Goal: Task Accomplishment & Management: Manage account settings

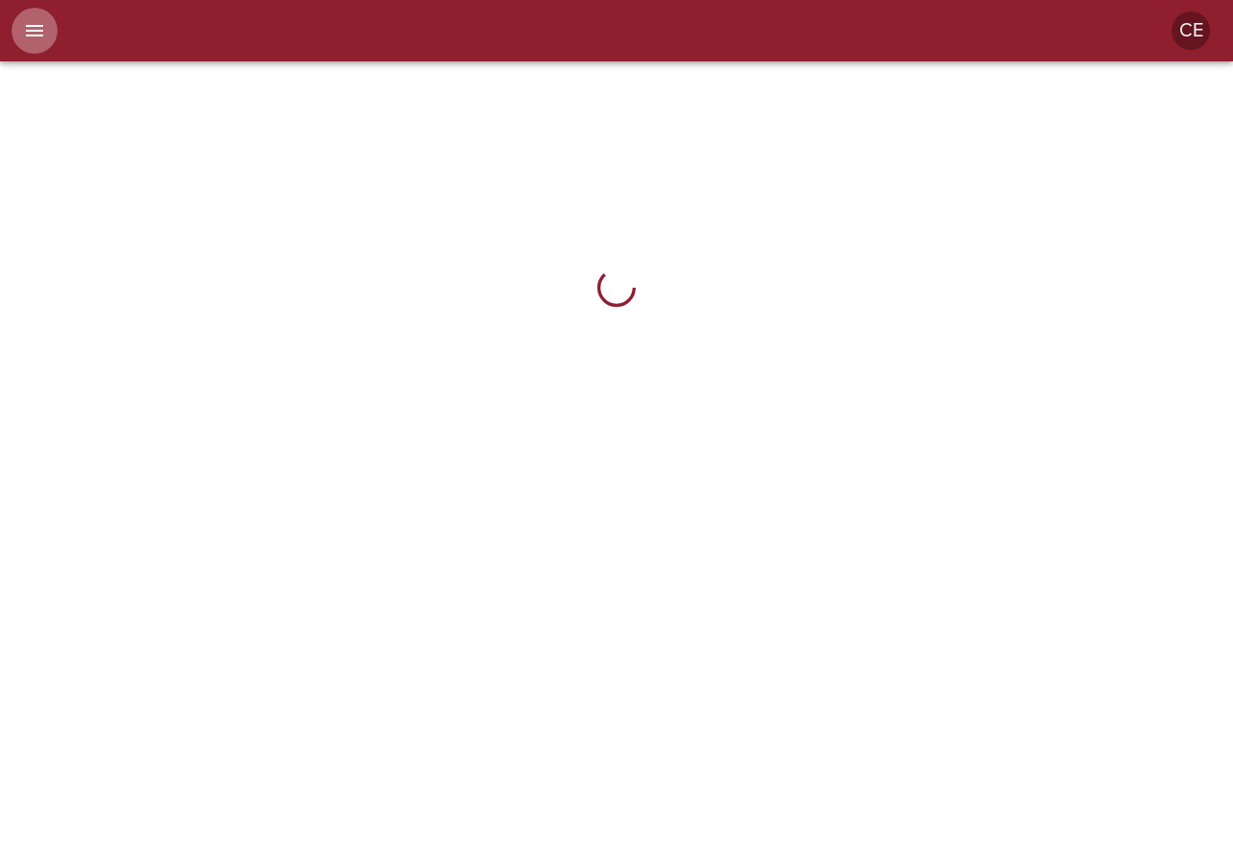
click at [35, 35] on icon "menu" at bounding box center [34, 31] width 17 height 12
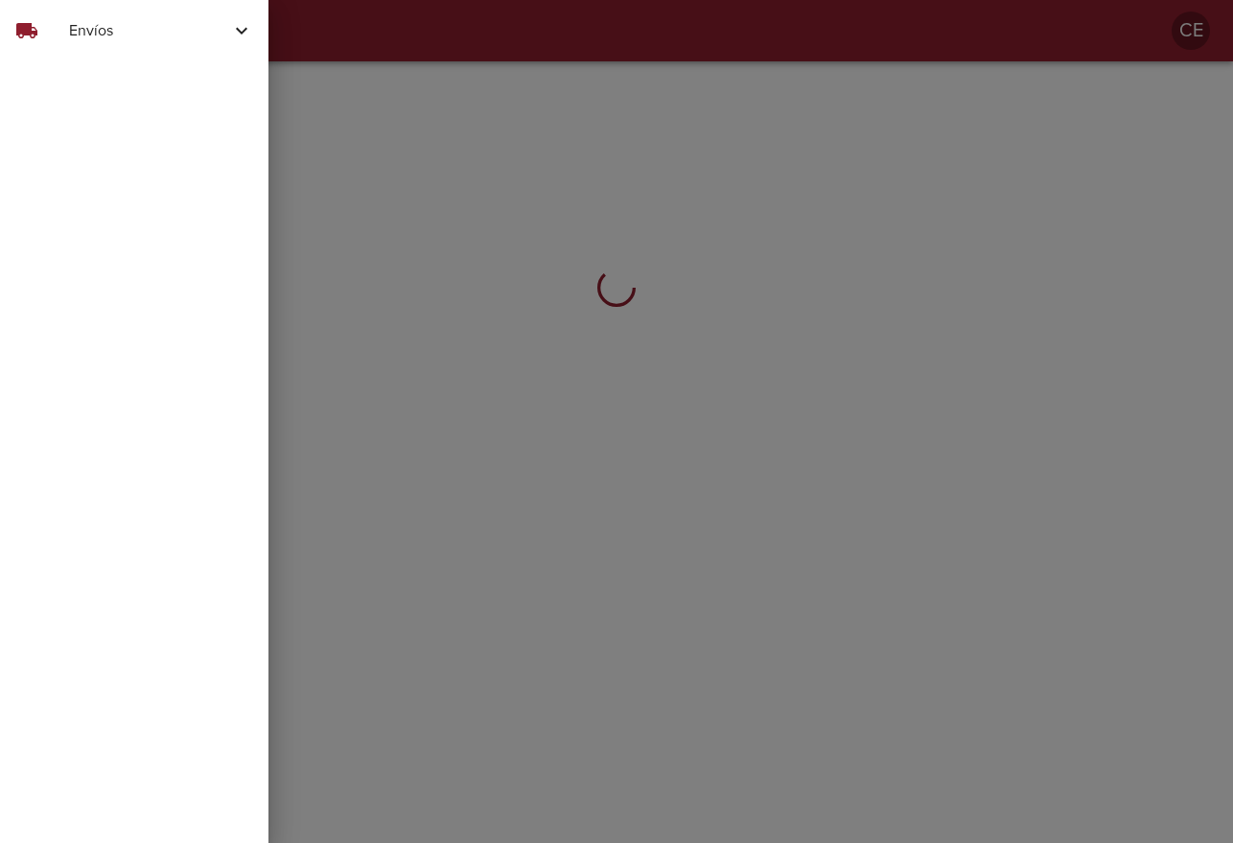
click at [100, 33] on span "Envíos" at bounding box center [149, 30] width 161 height 23
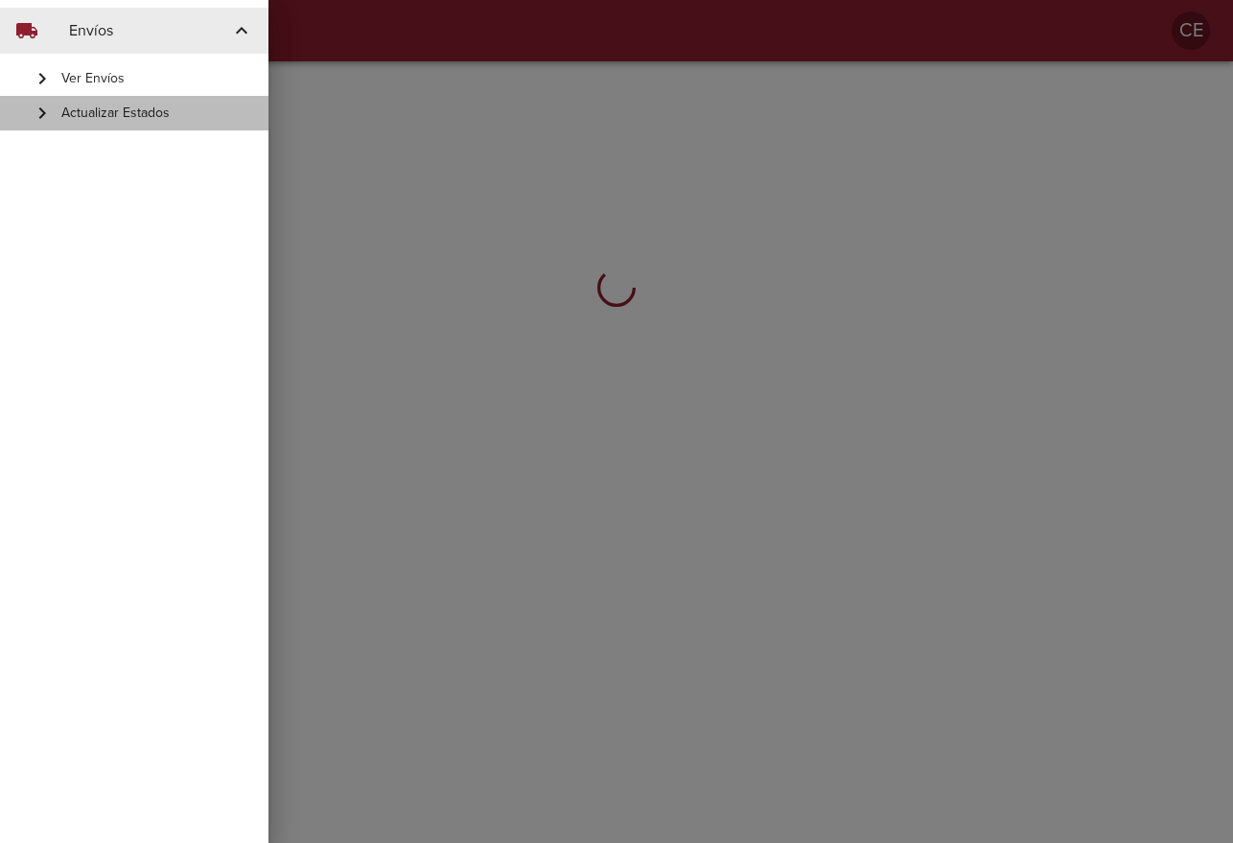
click at [136, 121] on span "Actualizar Estados" at bounding box center [157, 113] width 192 height 19
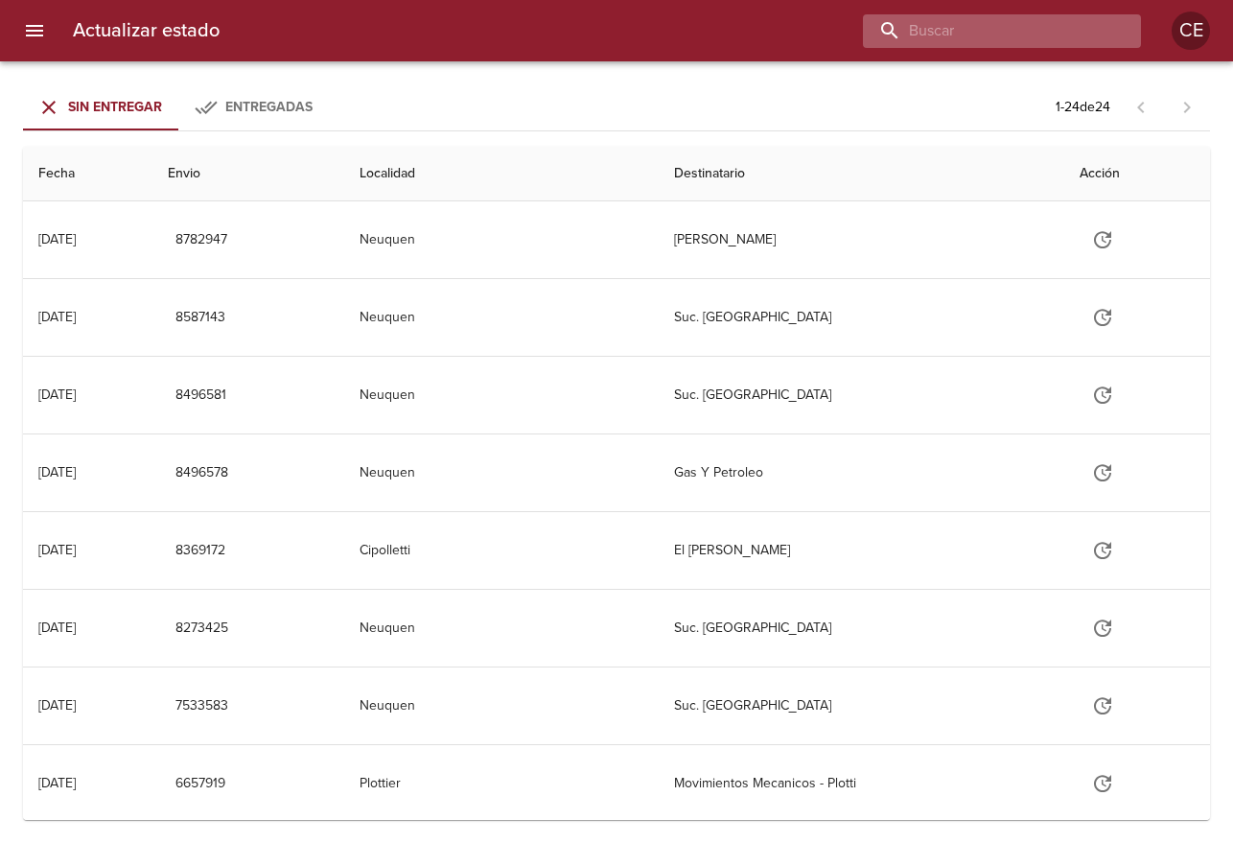
click at [1011, 38] on input "buscar" at bounding box center [985, 31] width 245 height 34
type input "17123"
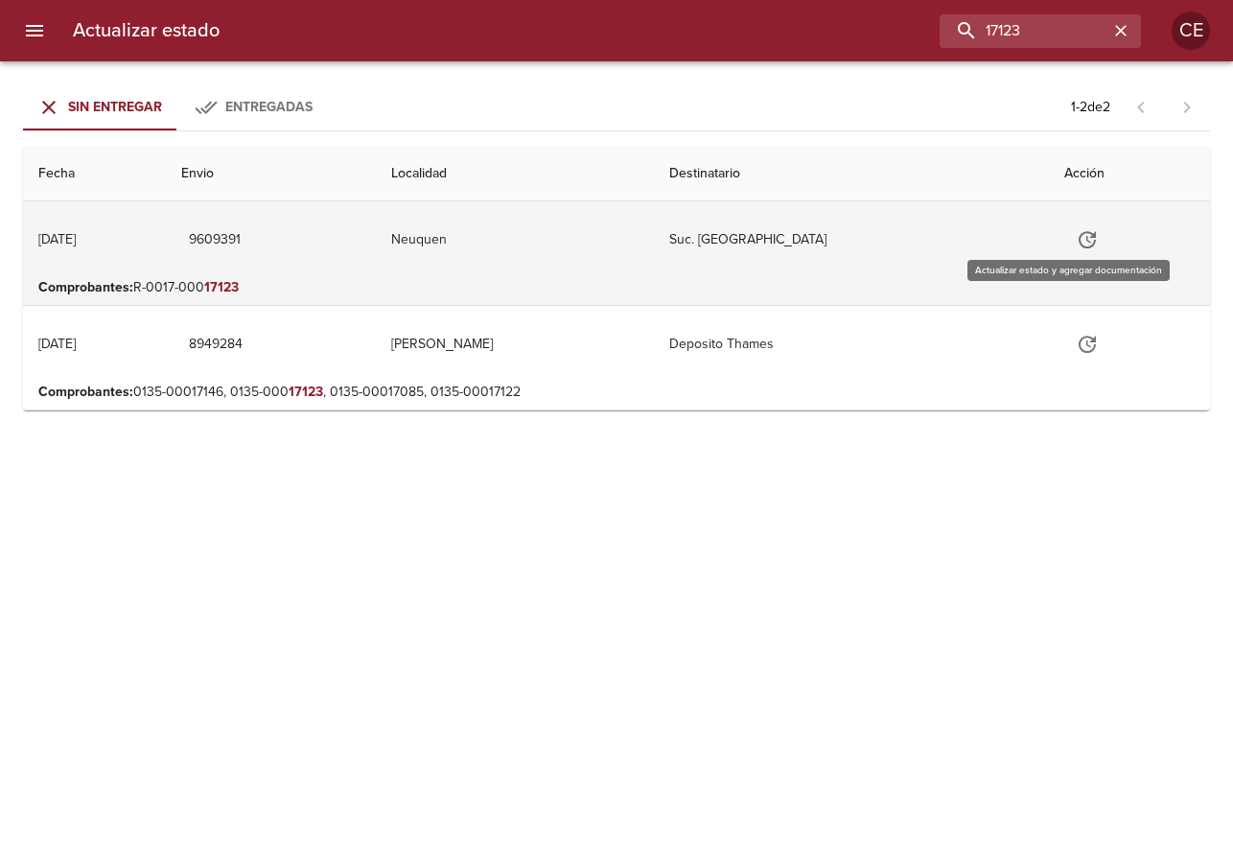
click at [1076, 244] on icon "Tabla de envíos del cliente" at bounding box center [1087, 239] width 23 height 23
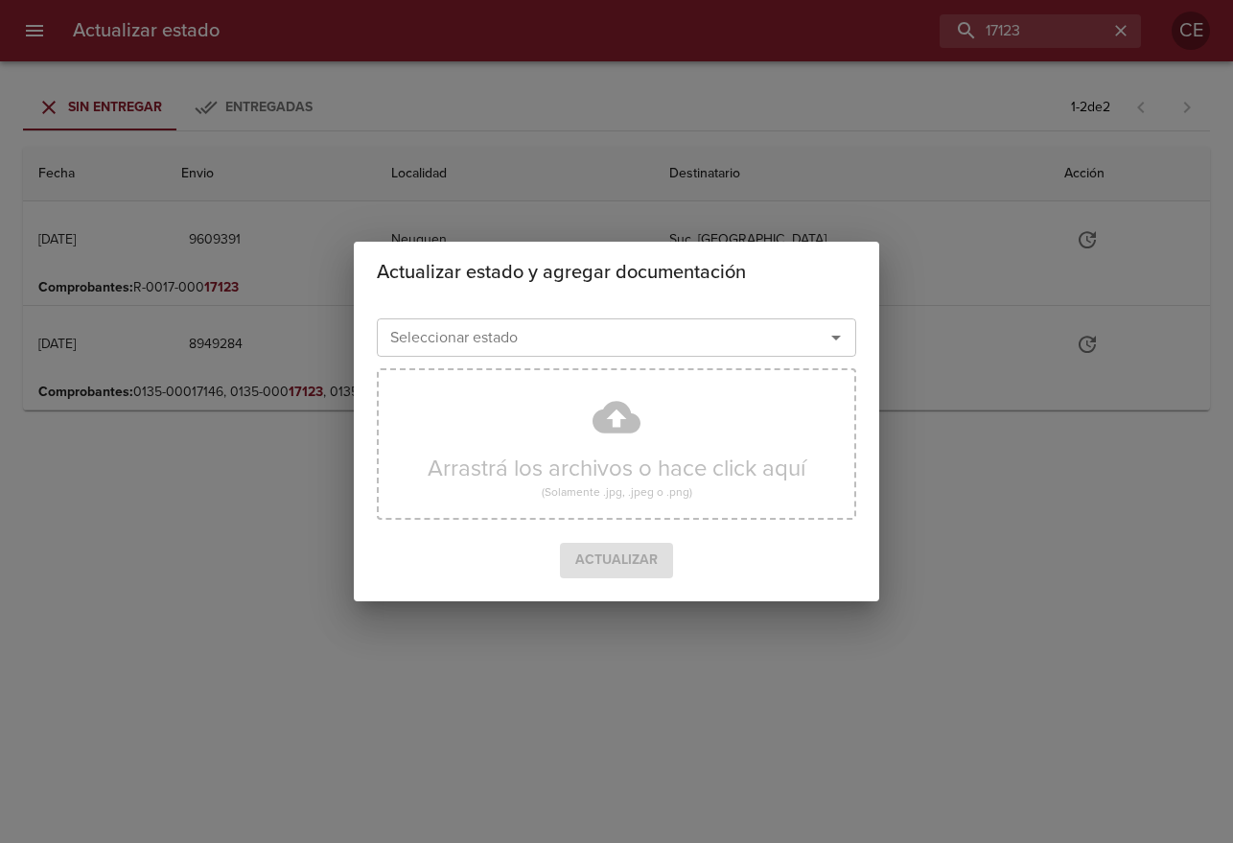
click at [572, 352] on div "Seleccionar estado" at bounding box center [616, 337] width 479 height 38
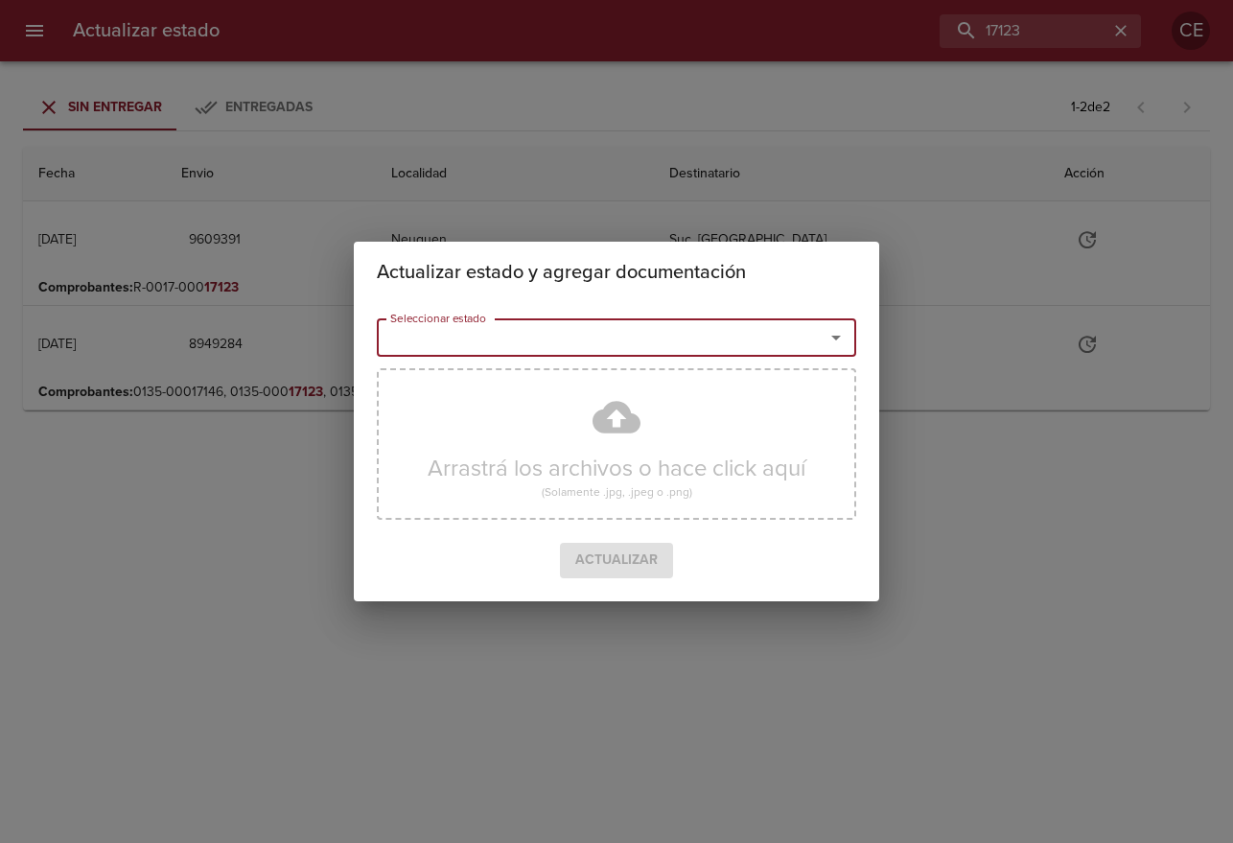
drag, startPoint x: 553, startPoint y: 337, endPoint x: 604, endPoint y: 335, distance: 50.9
click at [567, 335] on input "Seleccionar estado" at bounding box center [587, 337] width 411 height 27
drag, startPoint x: 702, startPoint y: 363, endPoint x: 700, endPoint y: 374, distance: 10.7
click at [700, 374] on ul "Entregado No Entregado Arribado a Sucursal Destino Rechazado" at bounding box center [616, 436] width 479 height 153
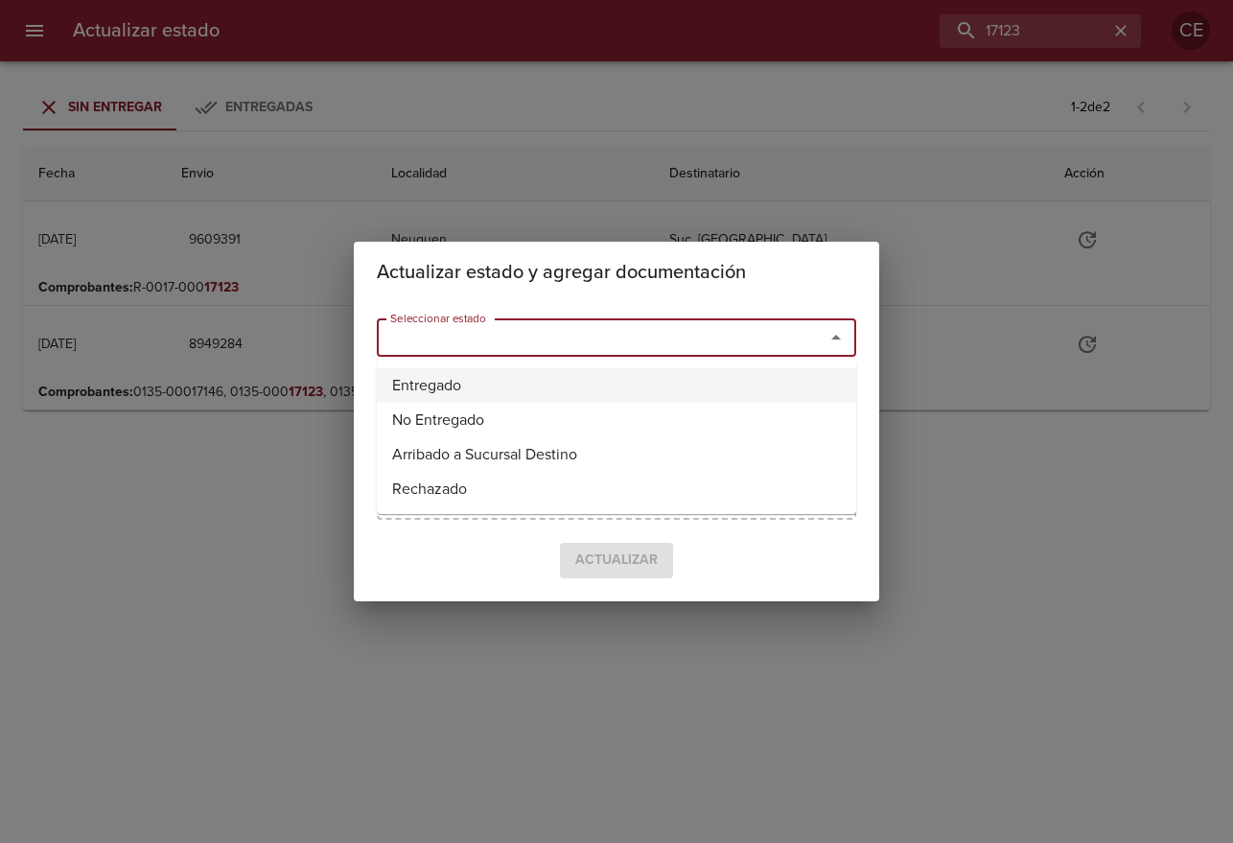
click at [700, 374] on li "Entregado" at bounding box center [616, 385] width 479 height 35
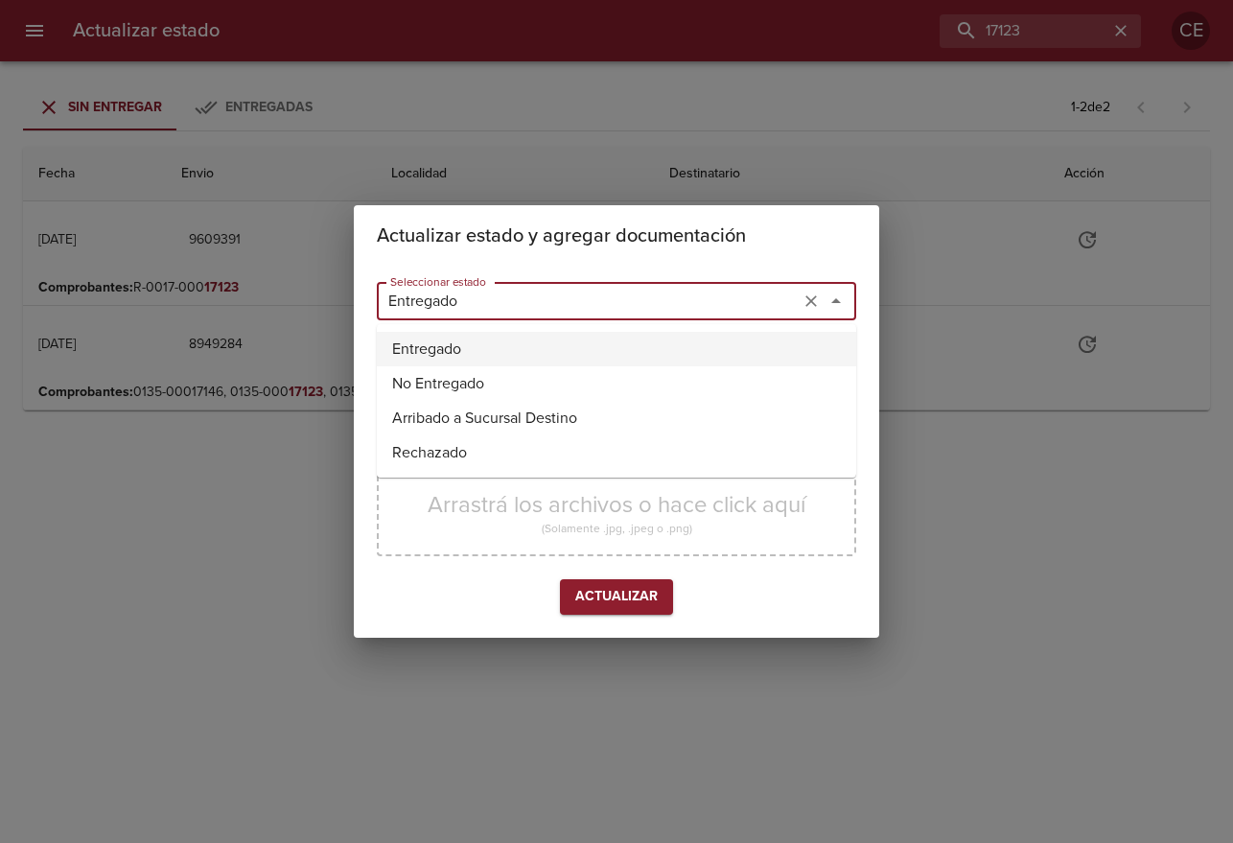
click at [724, 296] on input "Entregado" at bounding box center [587, 301] width 411 height 27
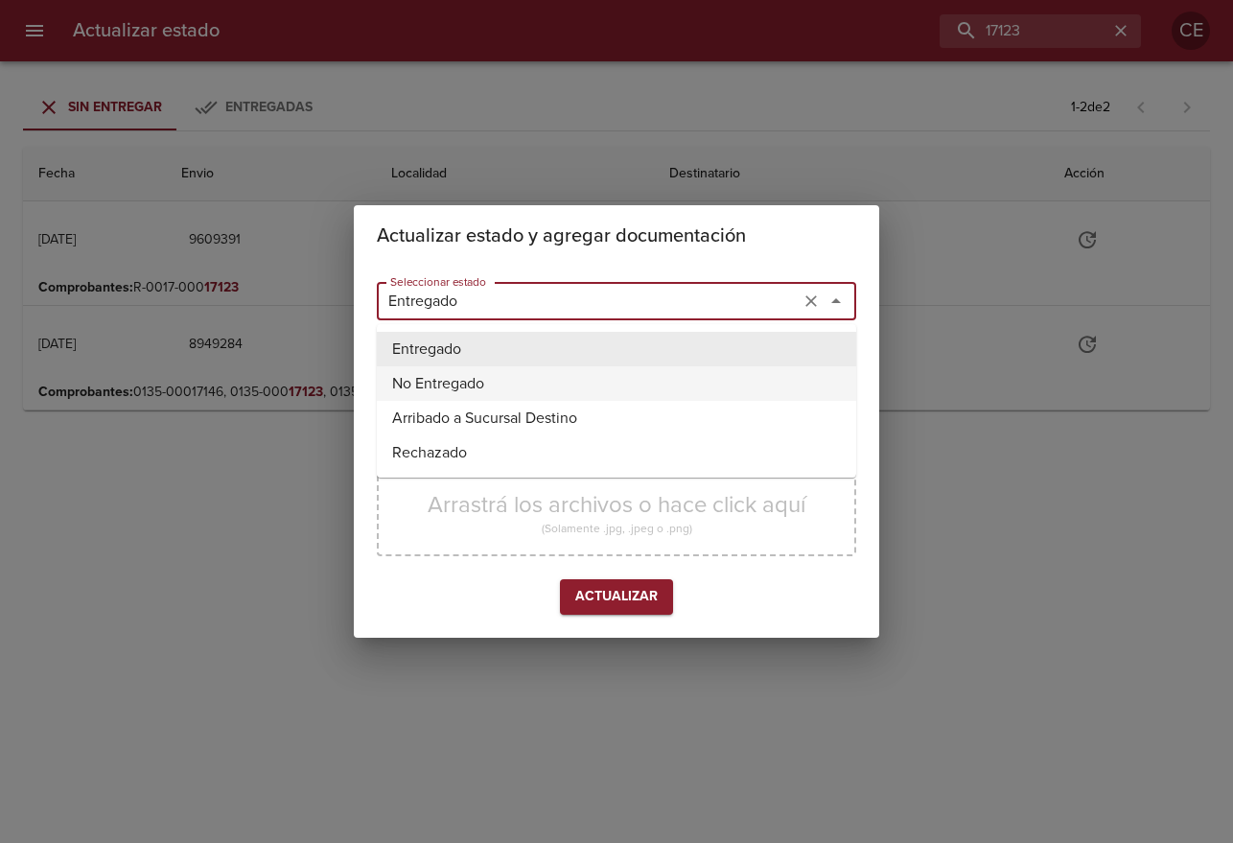
click at [706, 380] on li "No Entregado" at bounding box center [616, 383] width 479 height 35
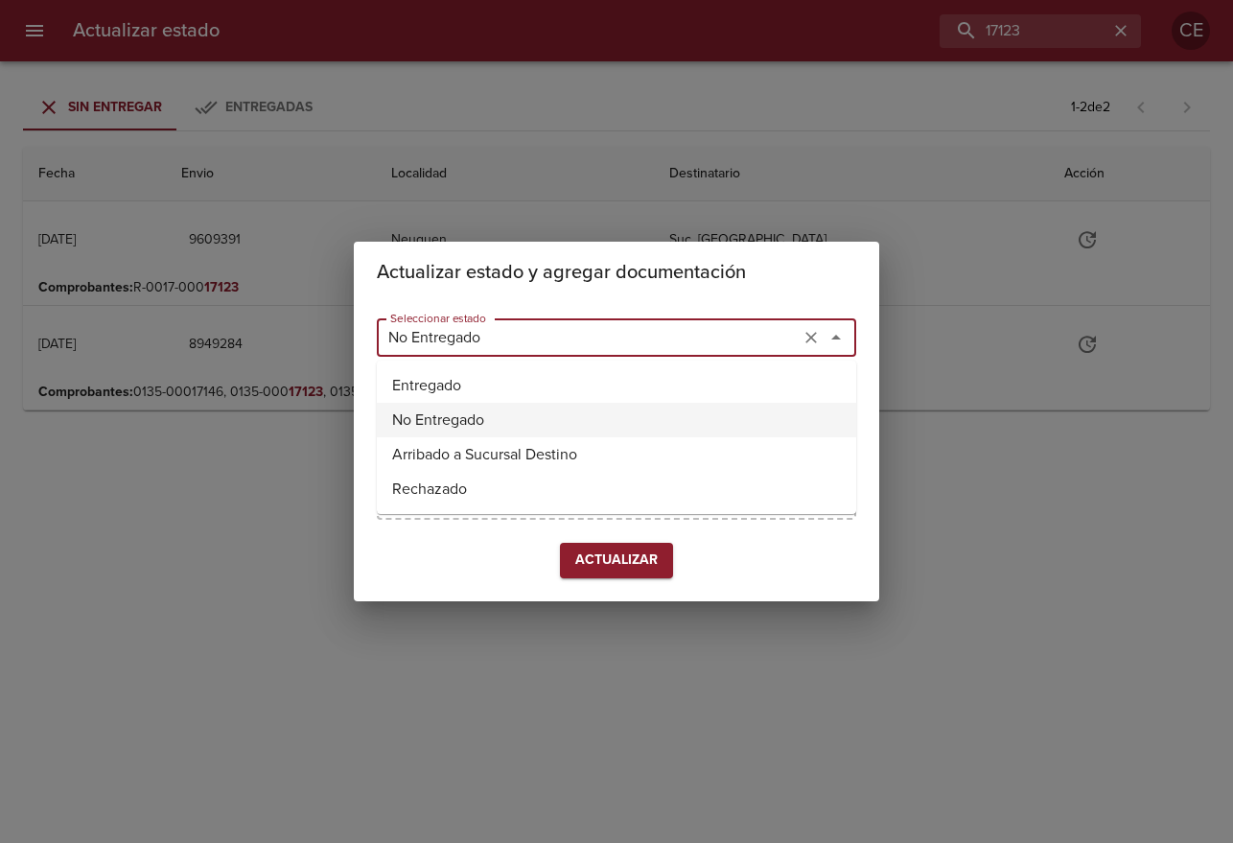
click at [702, 338] on input "No Entregado" at bounding box center [587, 337] width 411 height 27
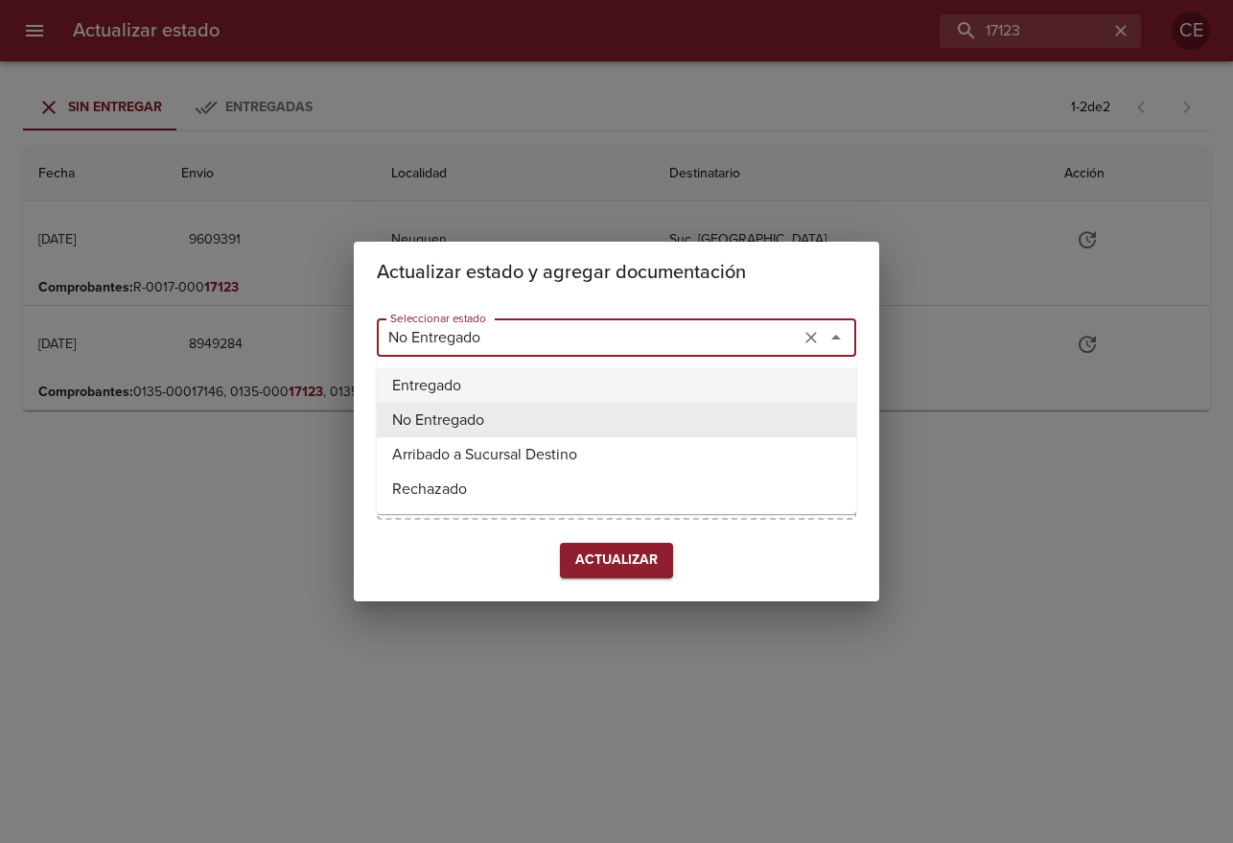
click at [634, 383] on li "Entregado" at bounding box center [616, 385] width 479 height 35
type input "Entregado"
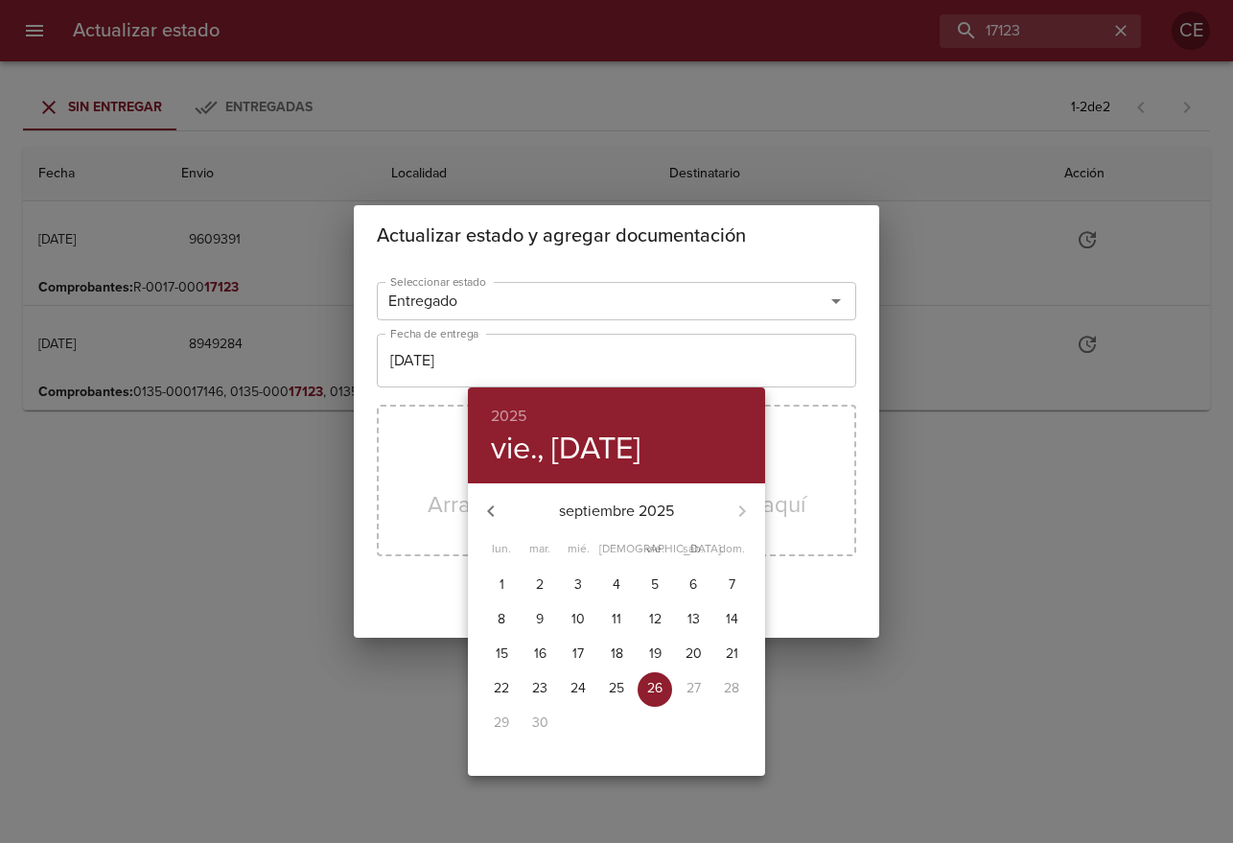
click at [497, 345] on div at bounding box center [616, 421] width 1233 height 843
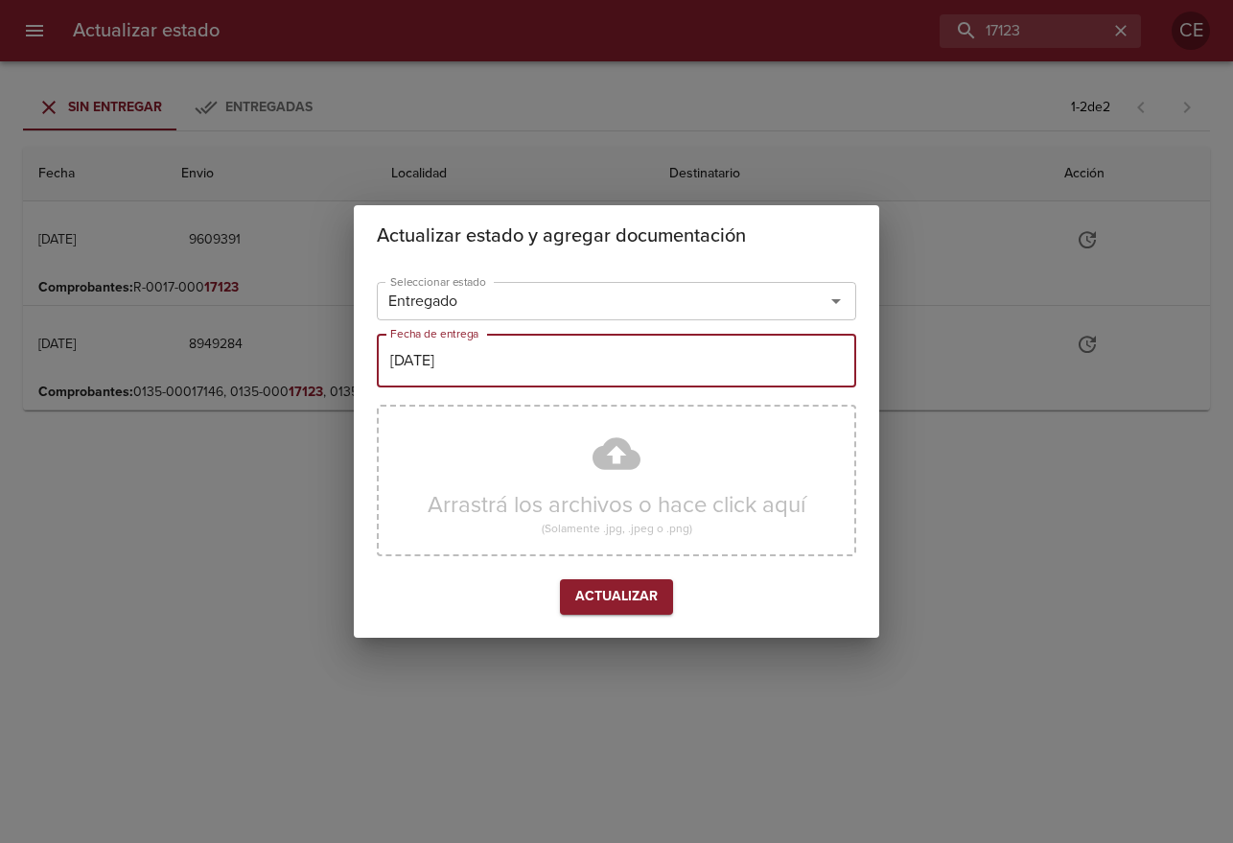
click at [498, 361] on input "[DATE]" at bounding box center [616, 361] width 479 height 54
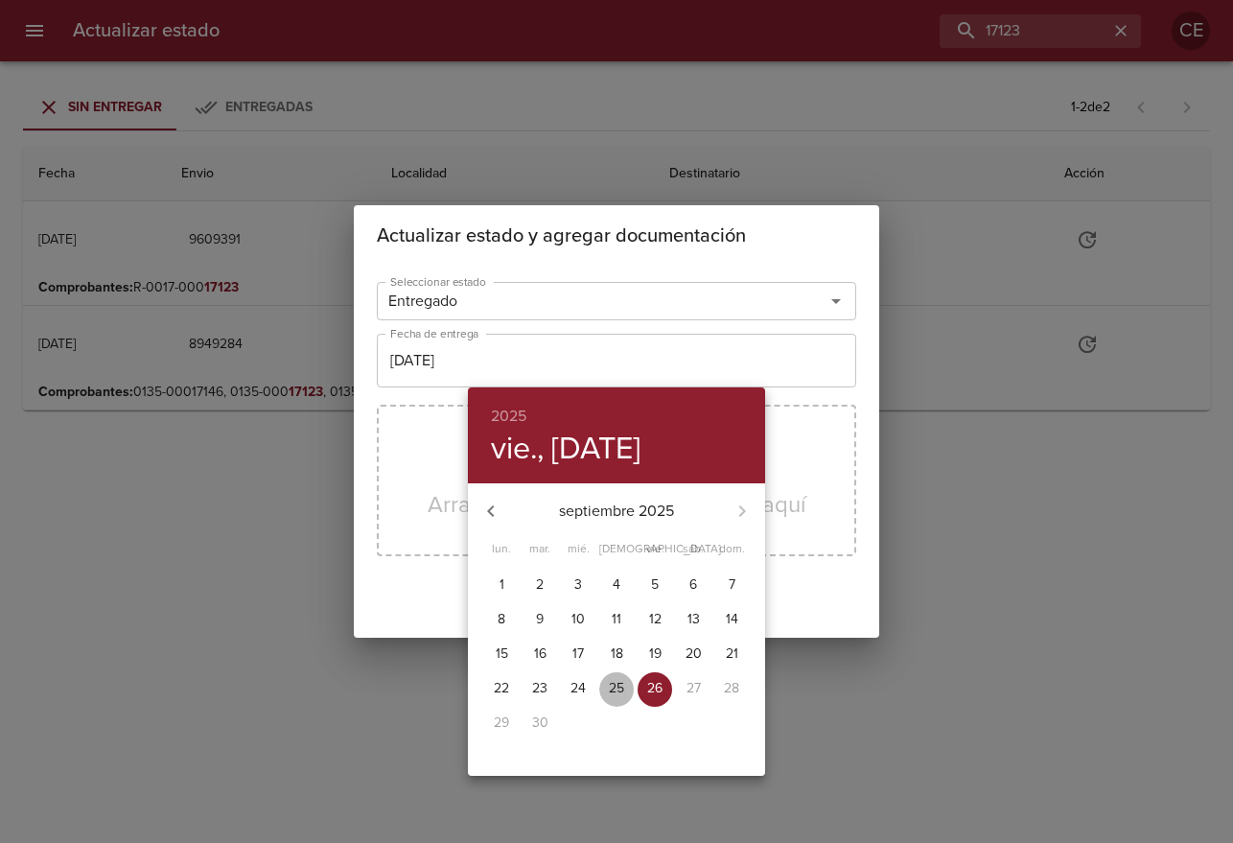
click at [615, 689] on p "25" at bounding box center [616, 688] width 15 height 19
type input "[DATE]"
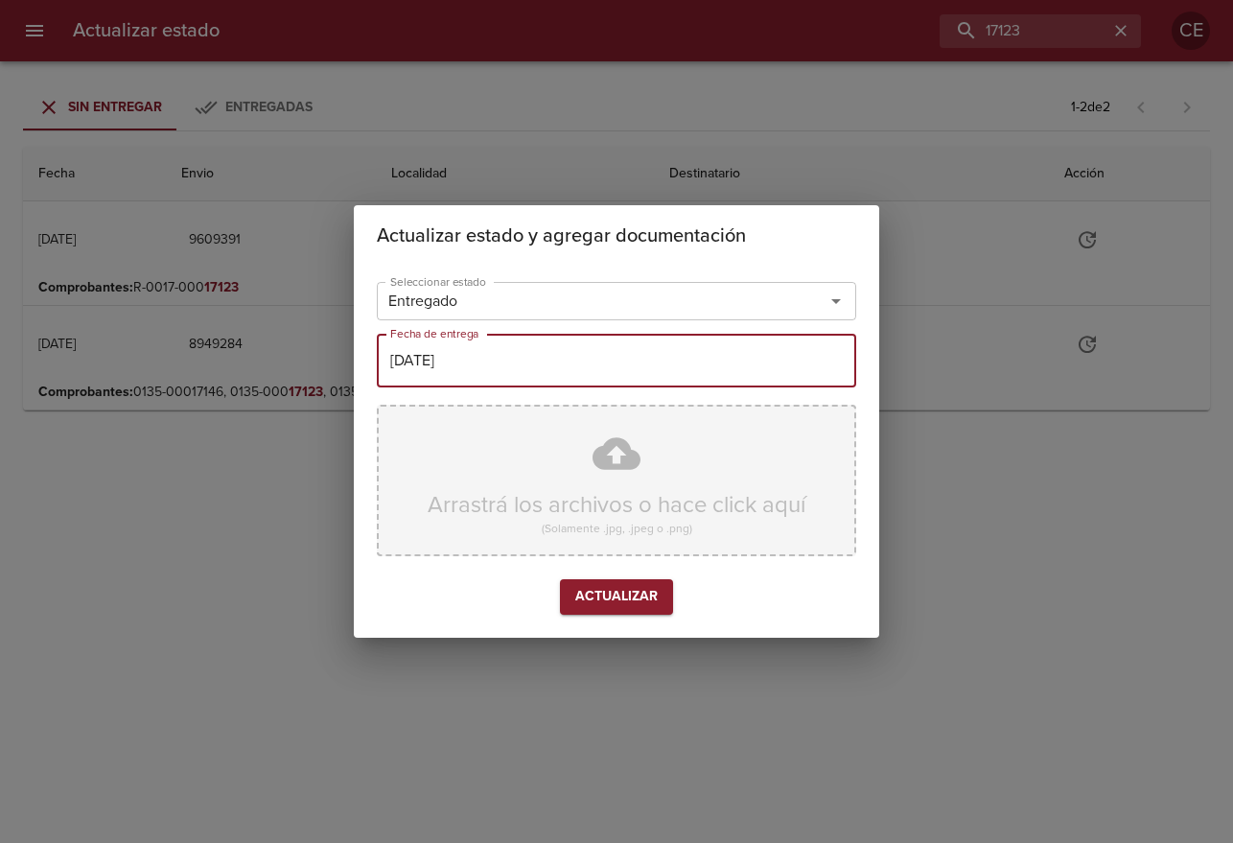
click at [555, 494] on div "Arrastrá los archivos o hace click aquí (Solamente .jpg, .jpeg o .png)" at bounding box center [616, 480] width 479 height 151
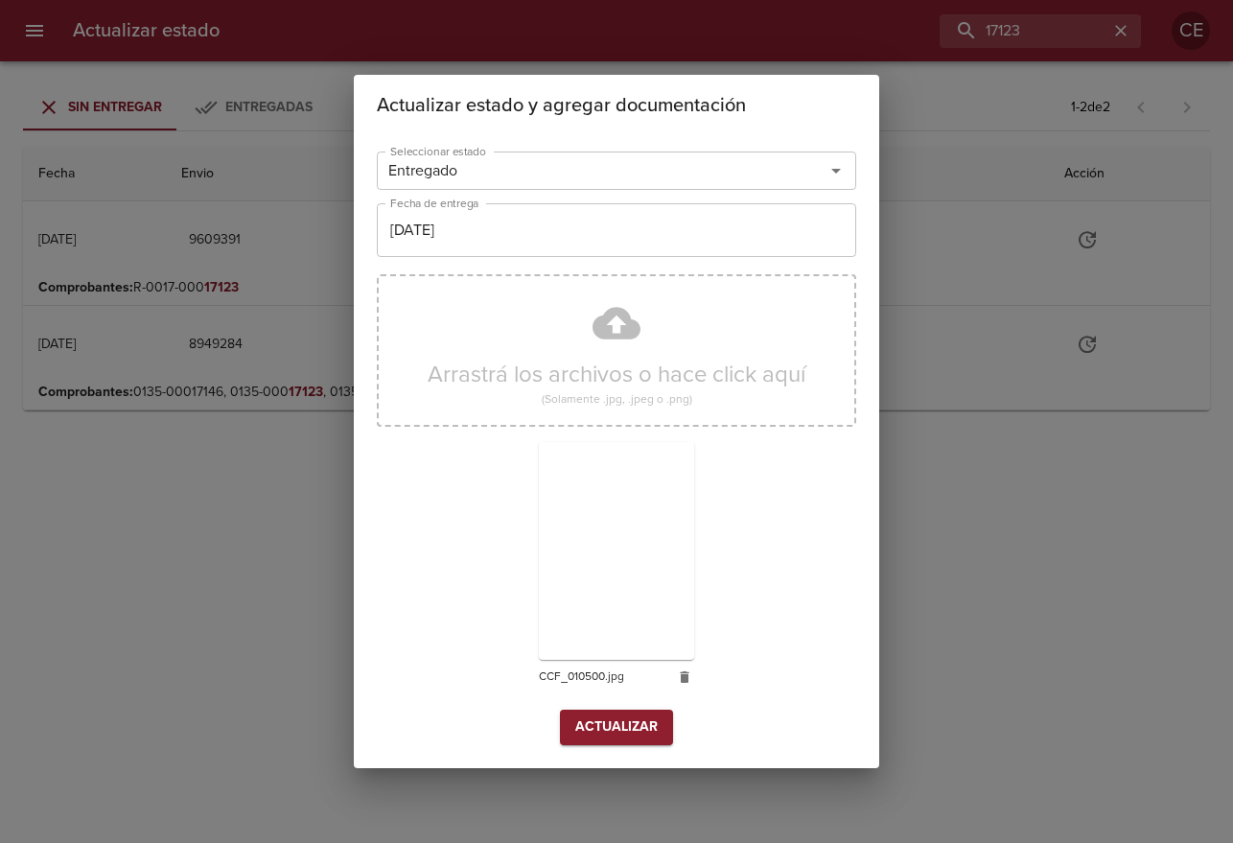
click at [656, 721] on span "Actualizar" at bounding box center [616, 727] width 82 height 24
